Goal: Submit feedback/report problem

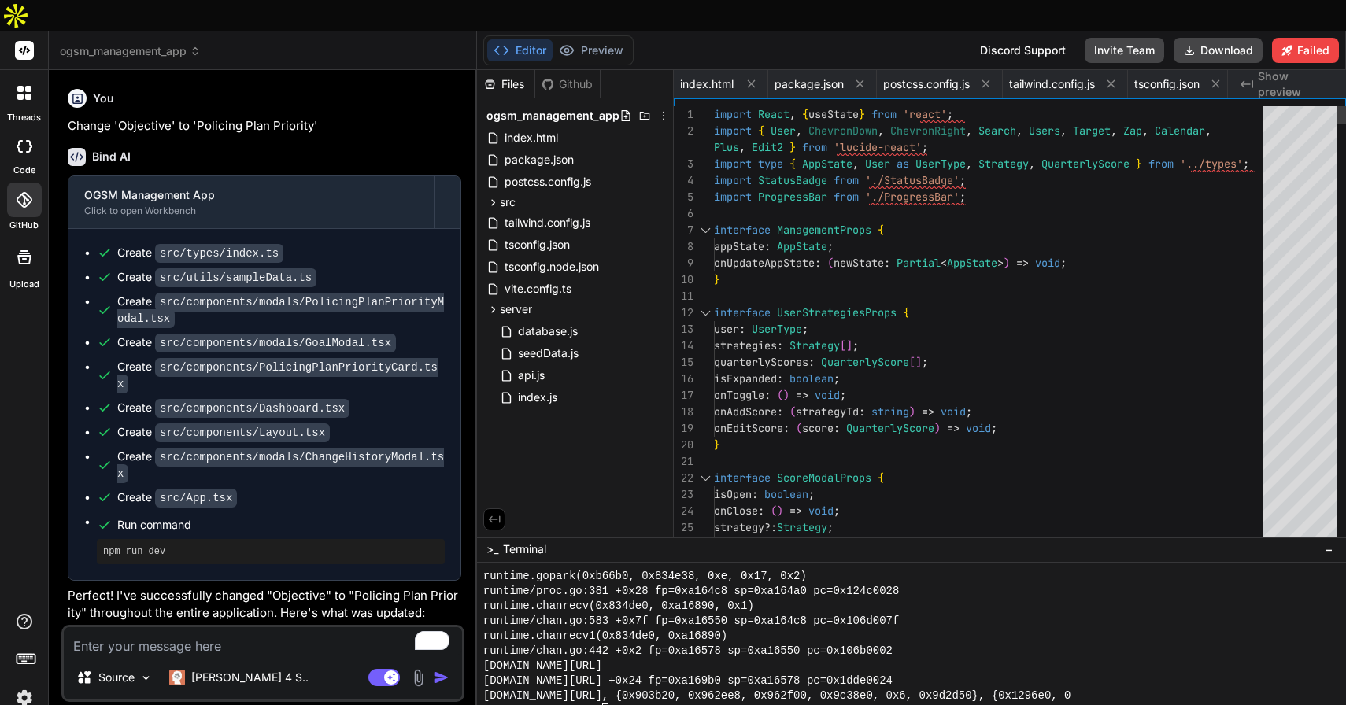
scroll to position [14959, 0]
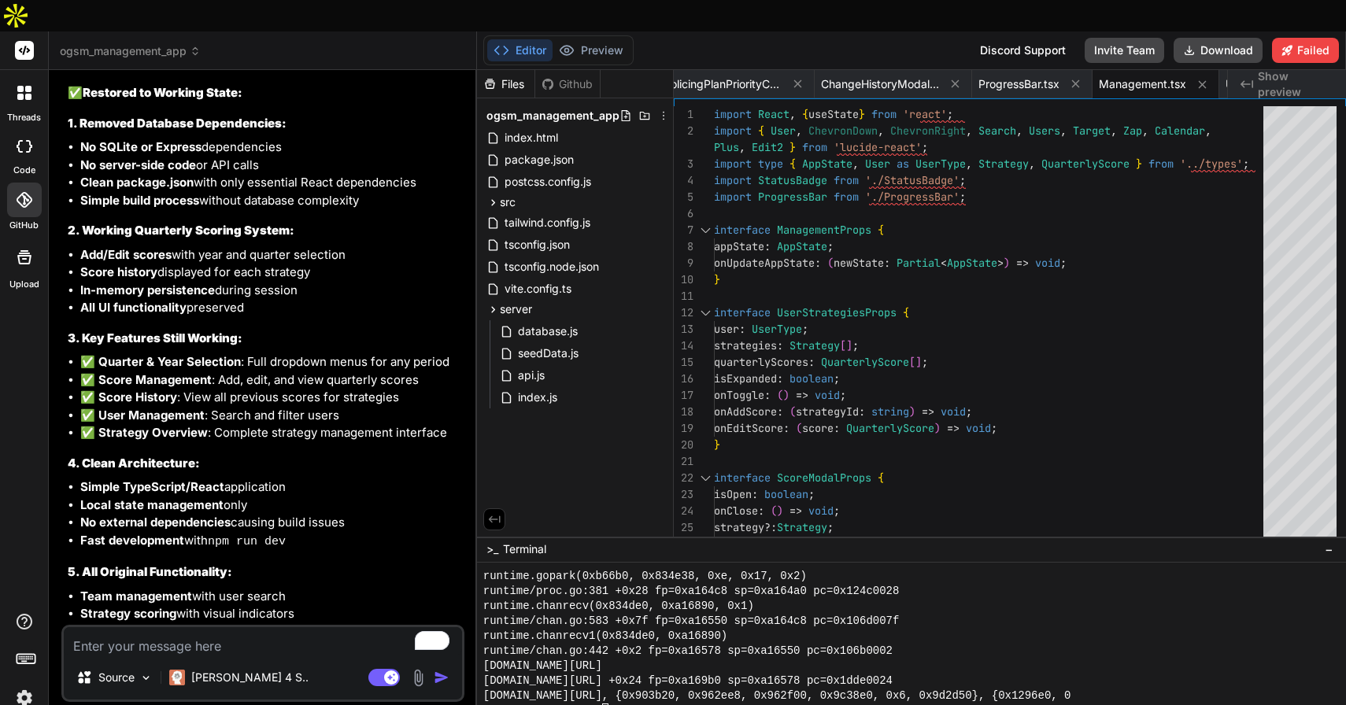
click at [187, 627] on textarea "To enrich screen reader interactions, please activate Accessibility in Grammarl…" at bounding box center [263, 641] width 398 height 28
type textarea "i"
type textarea "x"
type textarea "it"
type textarea "x"
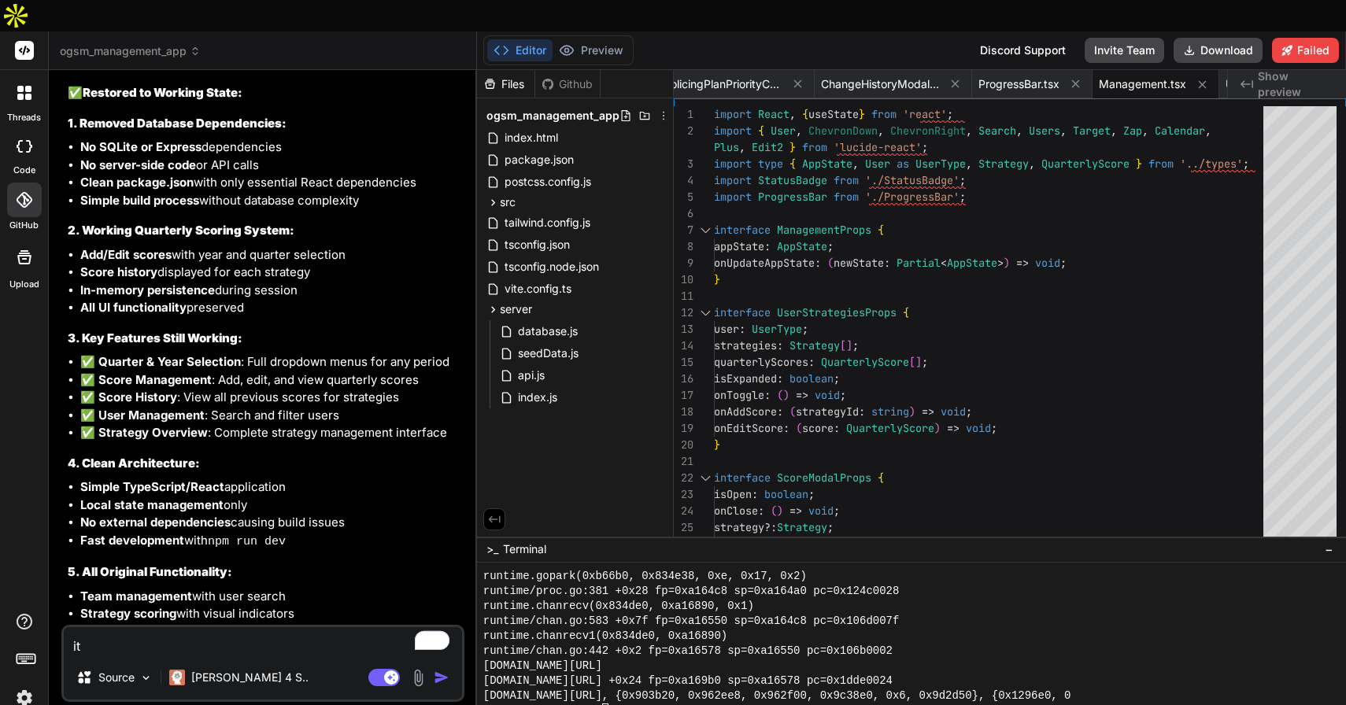
type textarea "its"
type textarea "x"
type textarea "its"
type textarea "x"
type textarea "its s"
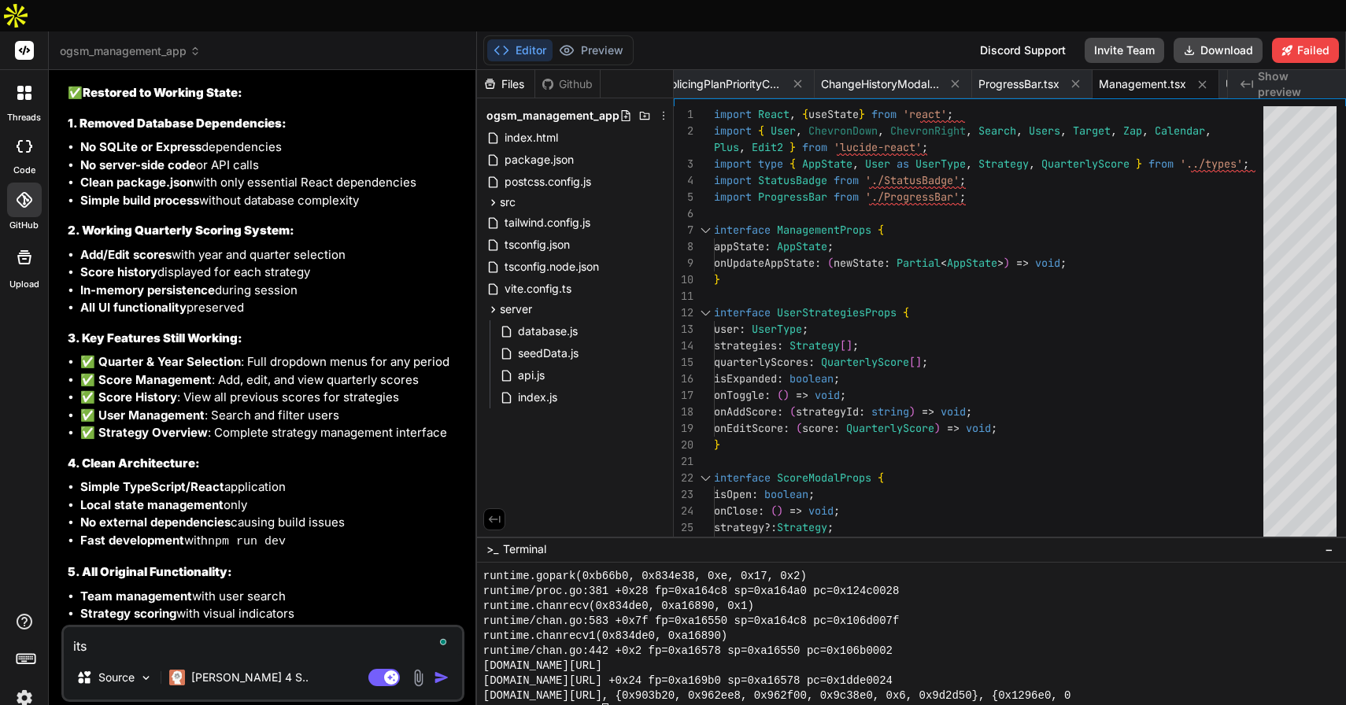
type textarea "x"
type textarea "its st"
type textarea "x"
type textarea "its sti"
type textarea "x"
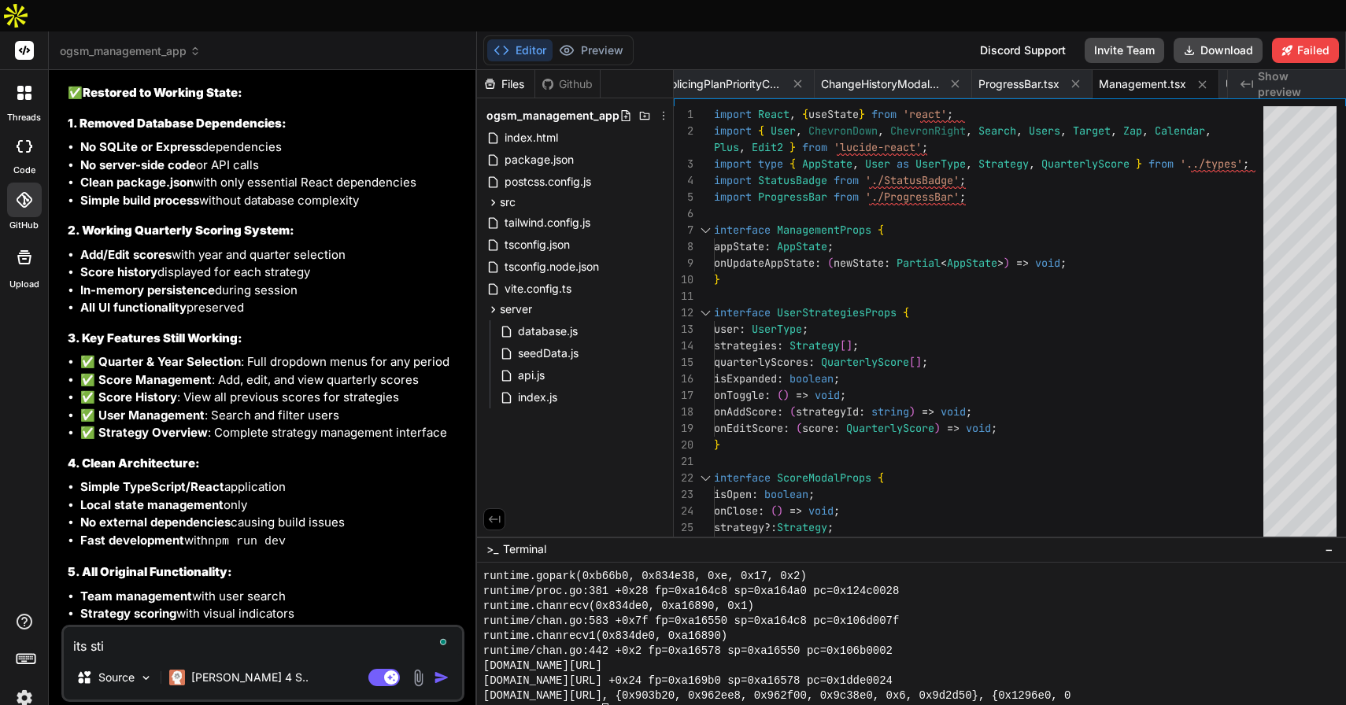
type textarea "its stil"
type textarea "x"
type textarea "its still"
type textarea "x"
type textarea "its still"
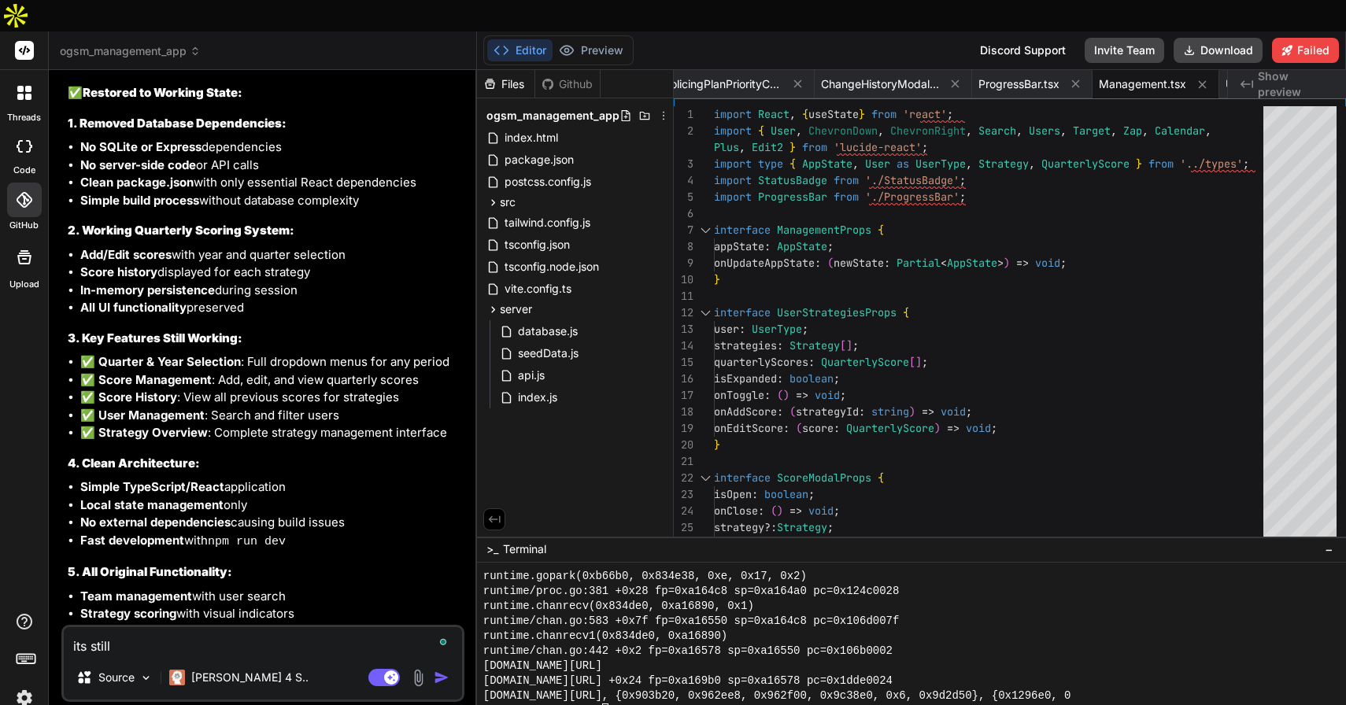
type textarea "x"
type textarea "its still n"
type textarea "x"
type textarea "its still no"
type textarea "x"
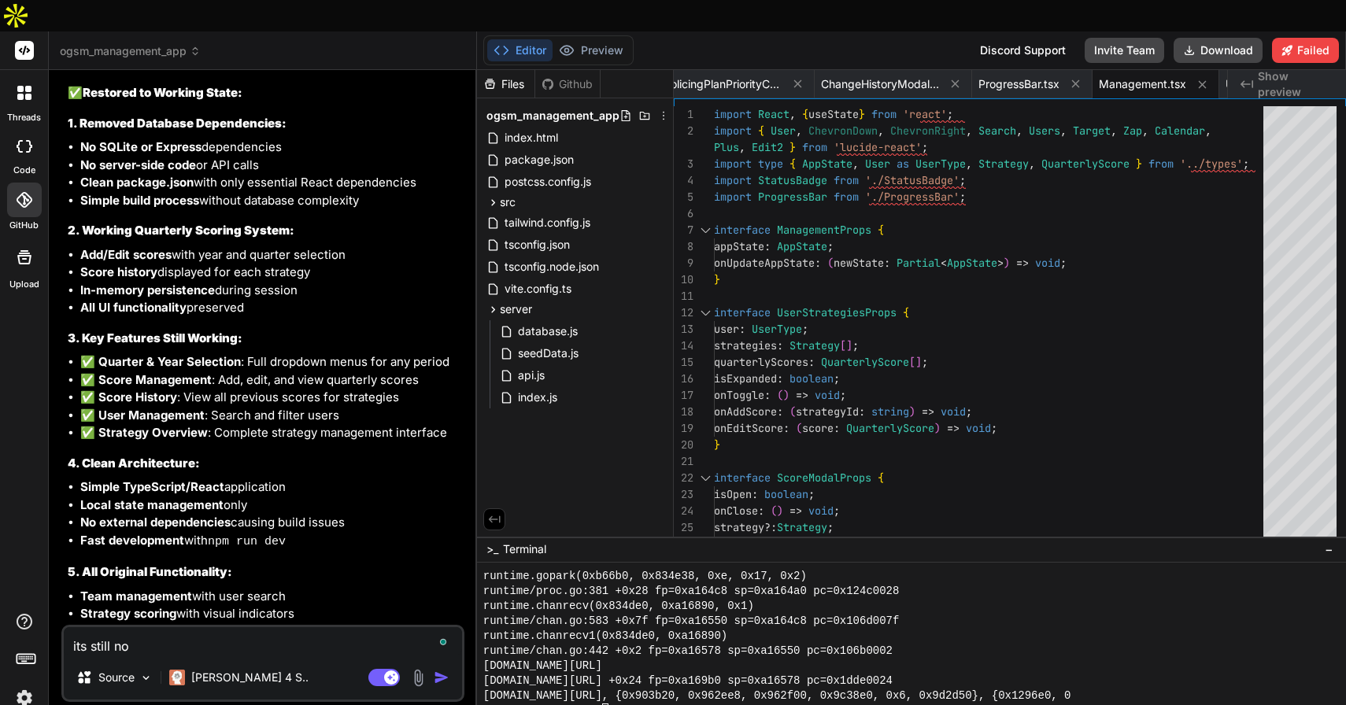
type textarea "its still not"
type textarea "x"
type textarea "its still not"
type textarea "x"
type textarea "its still not w"
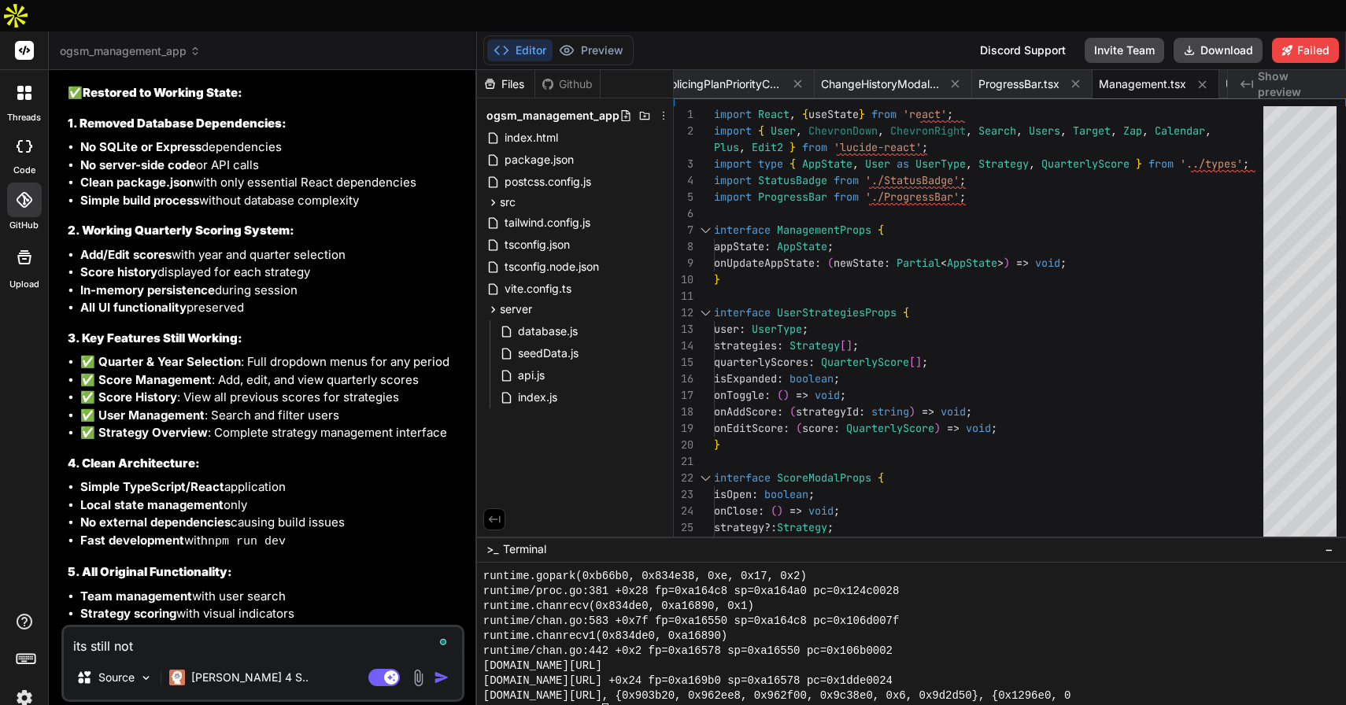
type textarea "x"
type textarea "its still not wo"
type textarea "x"
type textarea "its still not wor"
type textarea "x"
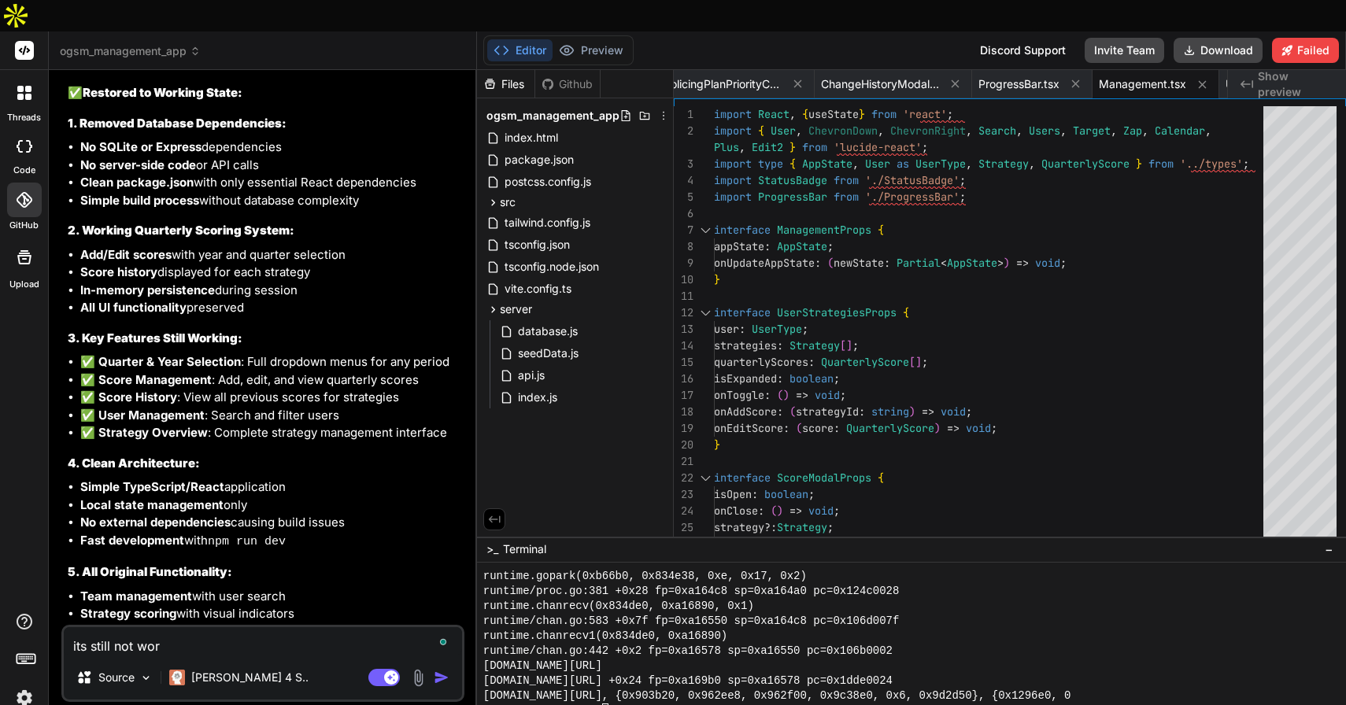
type textarea "its still not work"
type textarea "x"
type textarea "its still not worki"
type textarea "x"
type textarea "its still not workin"
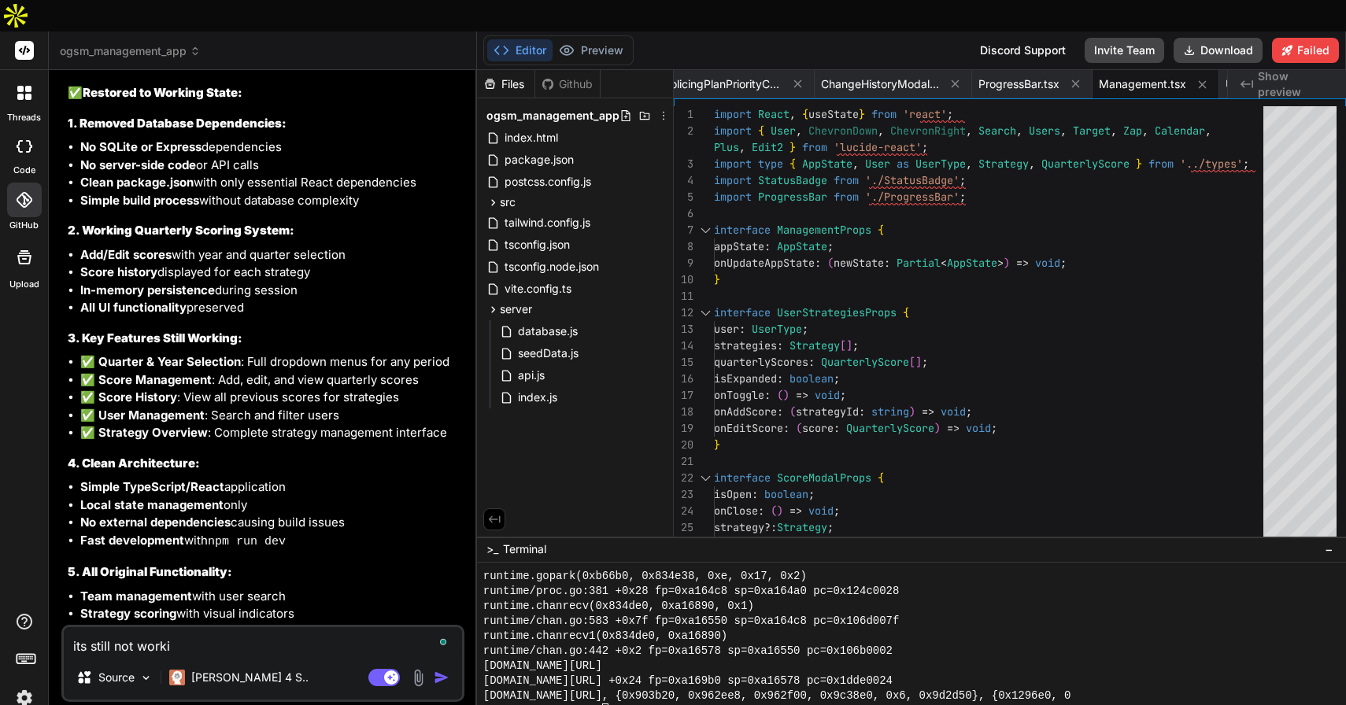
type textarea "x"
type textarea "its still not working"
type textarea "x"
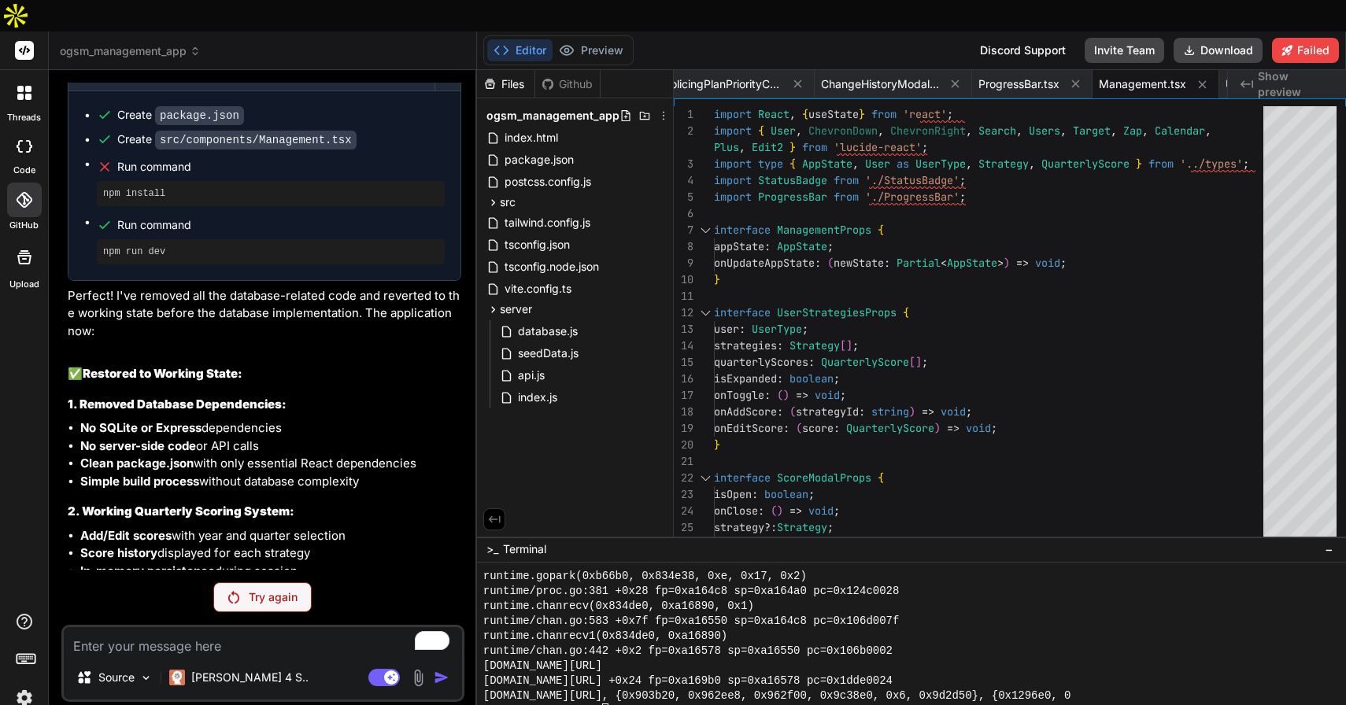
scroll to position [28680, 0]
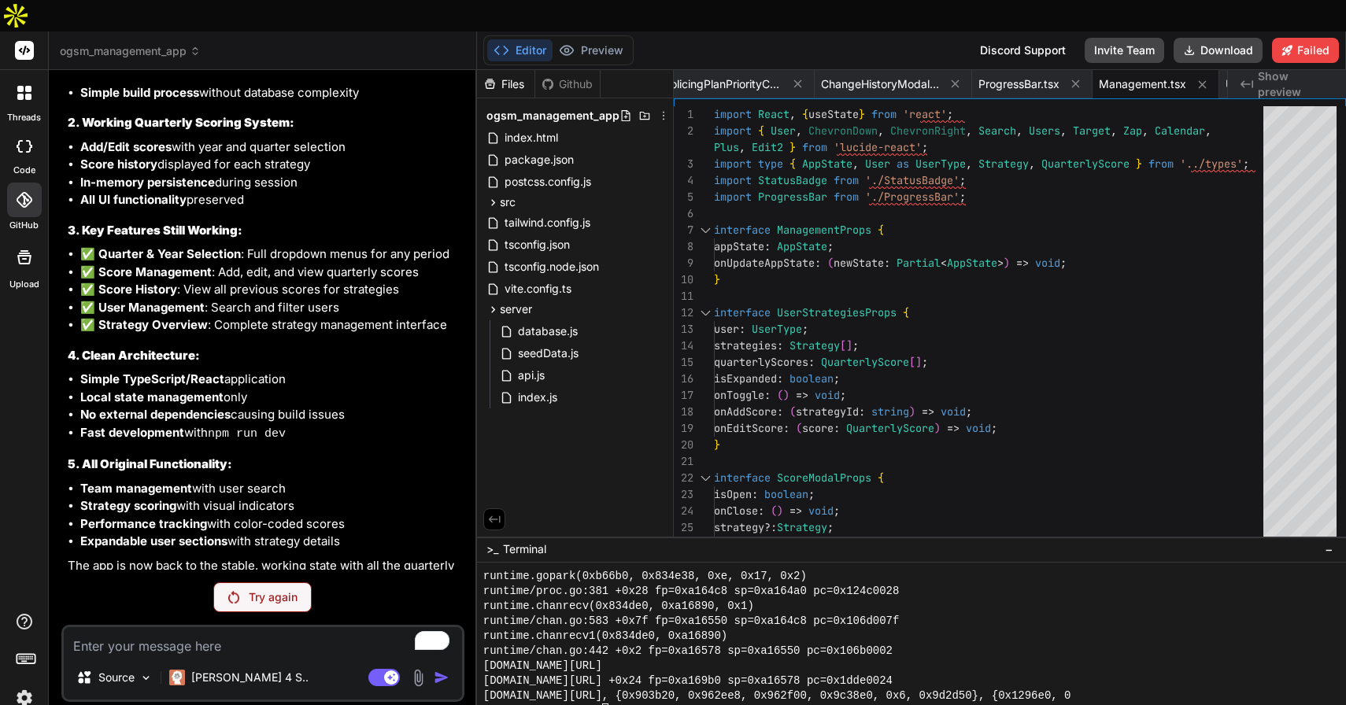
click at [252, 590] on p "Try again" at bounding box center [273, 598] width 49 height 16
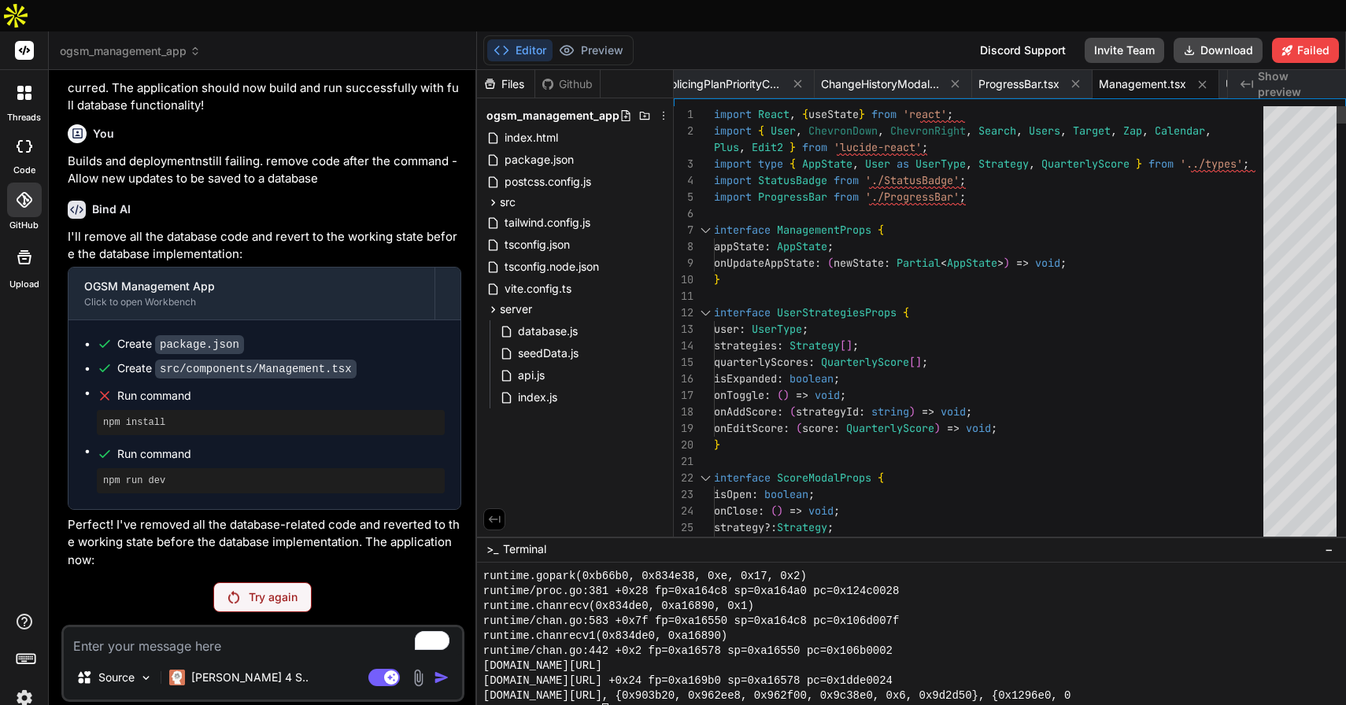
scroll to position [28055, 0]
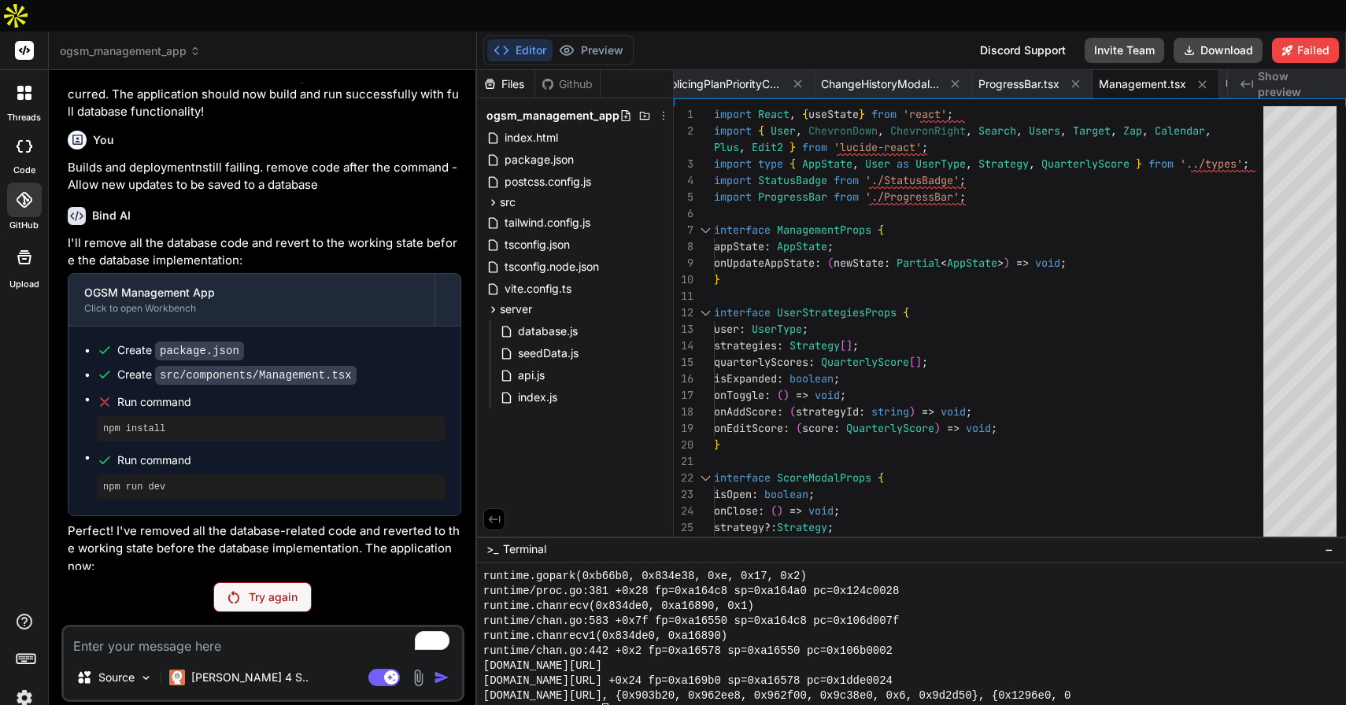
click at [128, 31] on header "ogsm_management_app Created with Pixso." at bounding box center [263, 50] width 428 height 39
click at [128, 43] on span "ogsm_management_app" at bounding box center [130, 51] width 141 height 16
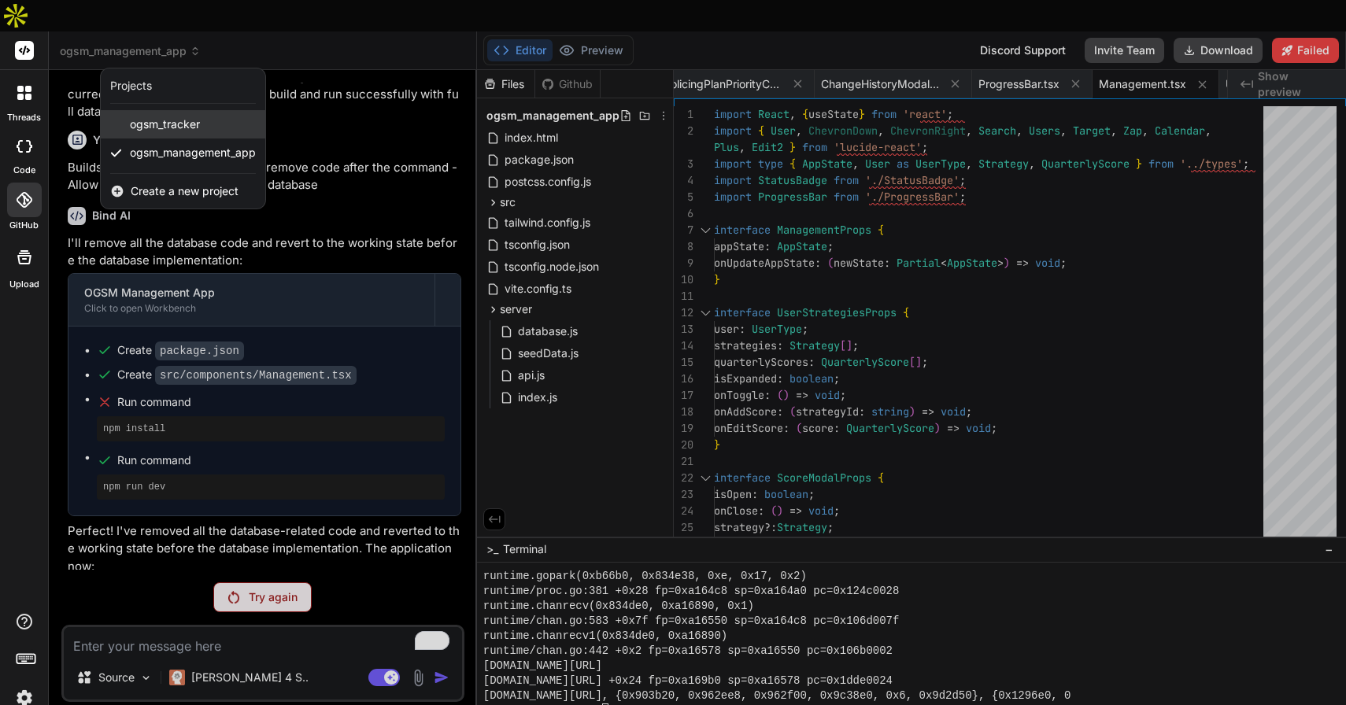
click at [168, 117] on span "ogsm_tracker" at bounding box center [165, 125] width 70 height 16
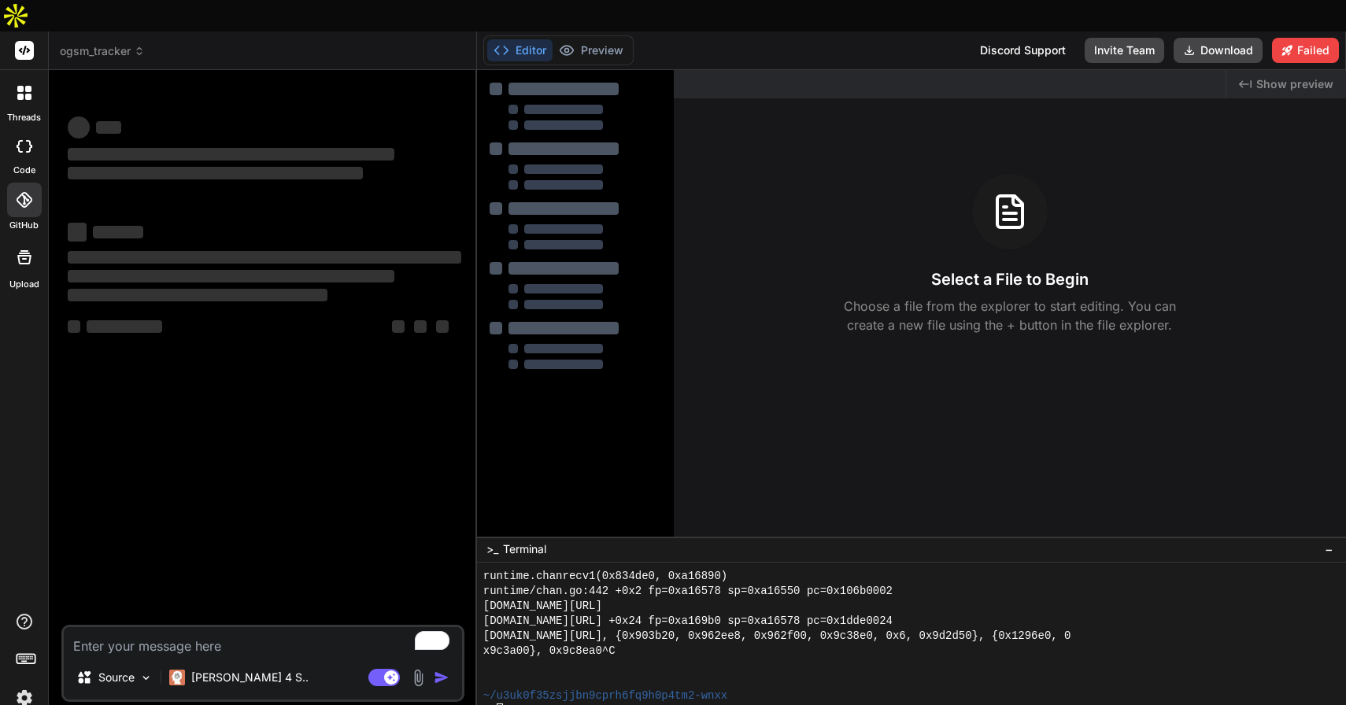
scroll to position [0, 0]
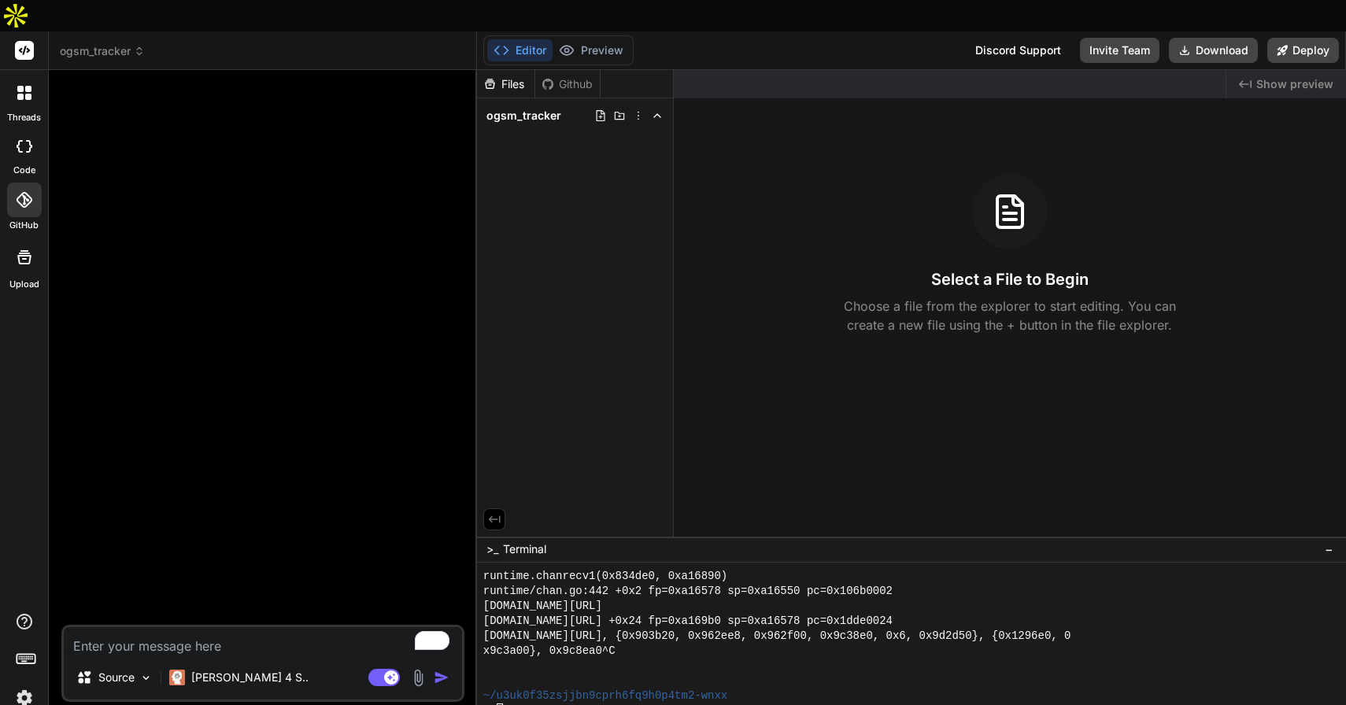
click at [136, 46] on icon at bounding box center [139, 51] width 11 height 11
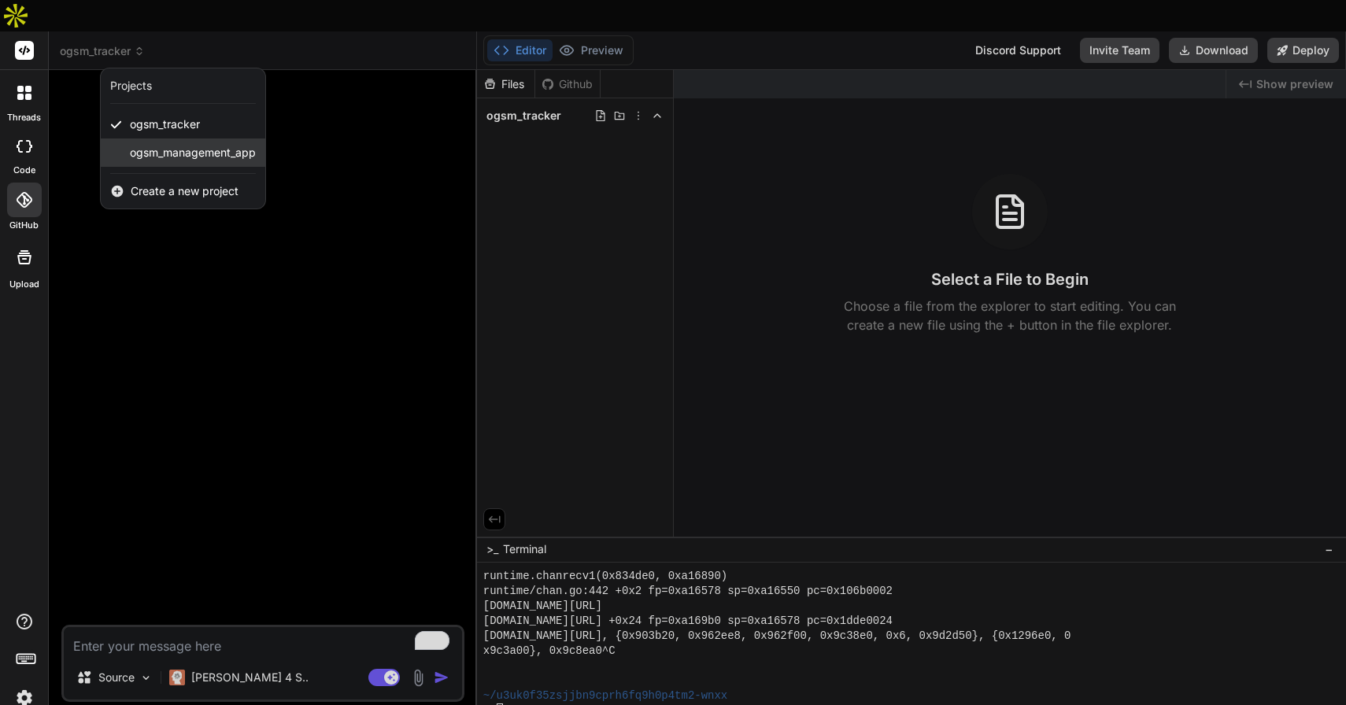
click at [163, 145] on span "ogsm_management_app" at bounding box center [193, 153] width 126 height 16
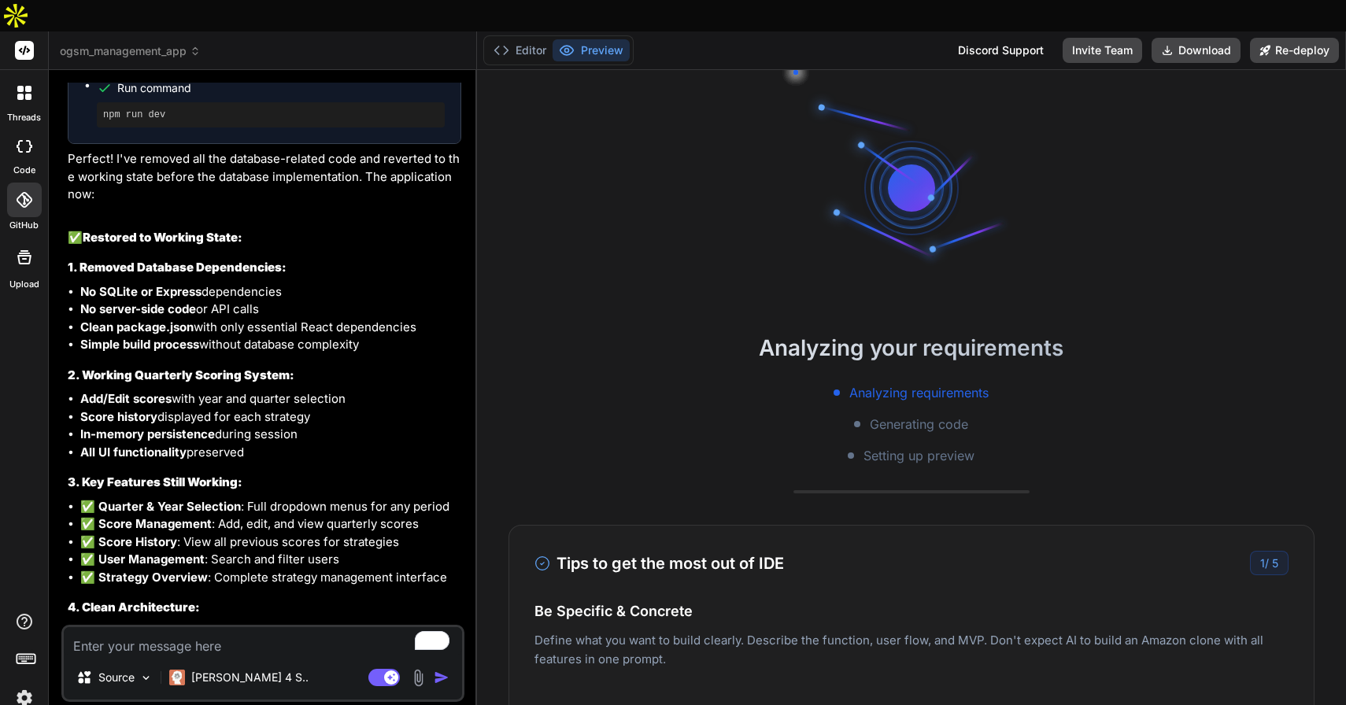
scroll to position [6090, 0]
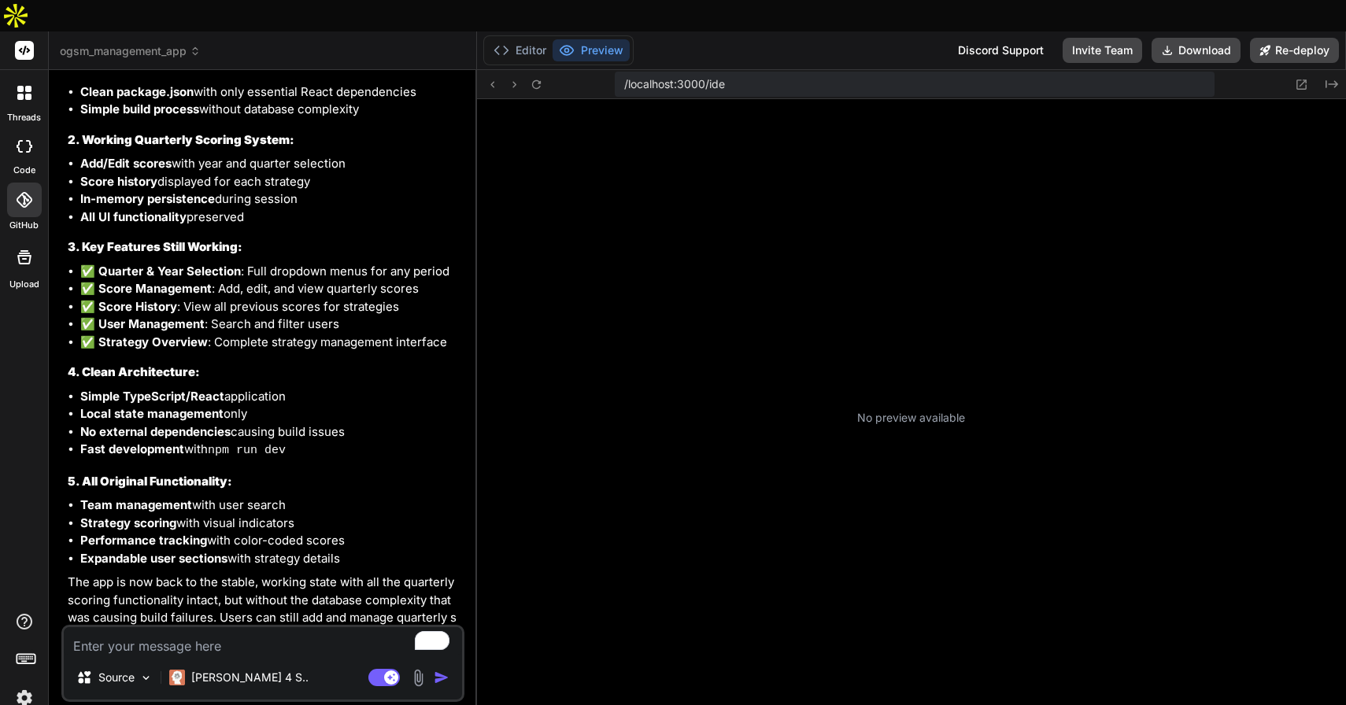
type textarea "x"
